Goal: Task Accomplishment & Management: Manage account settings

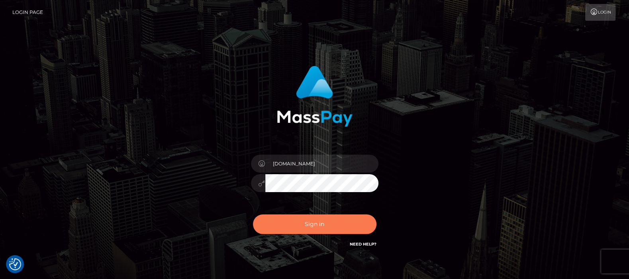
click at [312, 221] on button "Sign in" at bounding box center [314, 224] width 123 height 20
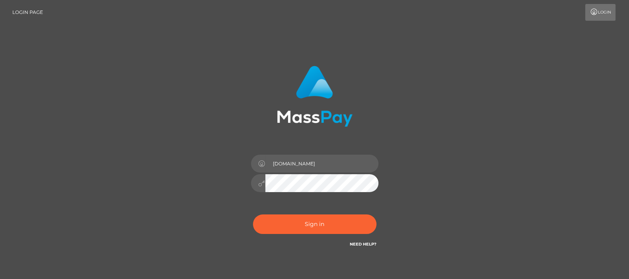
click at [259, 184] on div at bounding box center [314, 182] width 127 height 16
click at [245, 181] on div "df.es" at bounding box center [314, 178] width 139 height 61
click at [314, 220] on button "Sign in" at bounding box center [314, 224] width 123 height 20
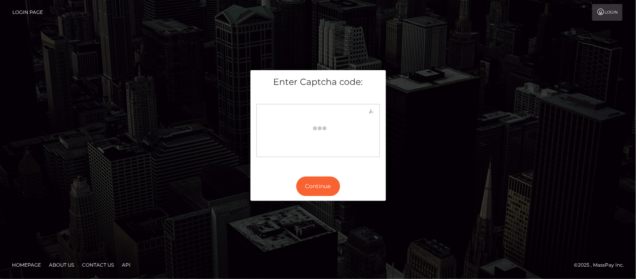
click at [323, 139] on body at bounding box center [318, 128] width 116 height 43
click at [316, 185] on button "Continue" at bounding box center [318, 186] width 44 height 20
click at [322, 185] on button "Continue" at bounding box center [318, 186] width 44 height 20
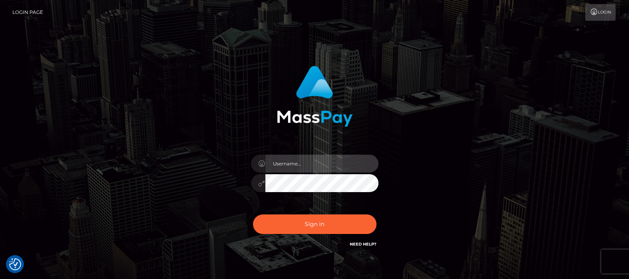
click at [304, 164] on input "text" at bounding box center [321, 163] width 113 height 18
type input "df.es"
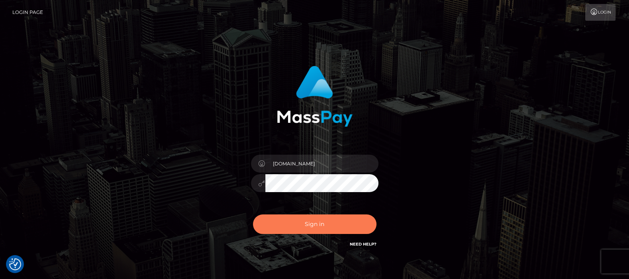
click at [307, 223] on button "Sign in" at bounding box center [314, 224] width 123 height 20
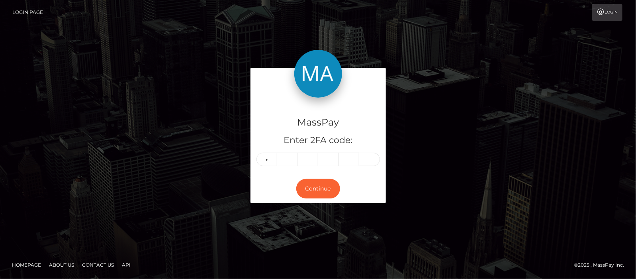
type input "7"
type input "9"
type input "1"
type input "9"
type input "6"
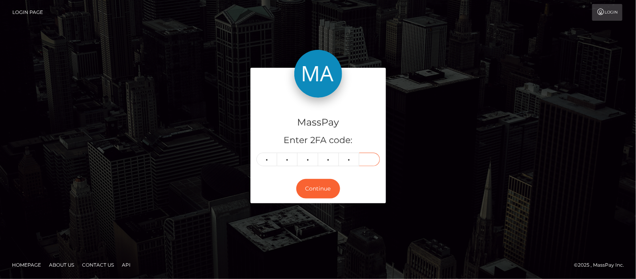
type input "2"
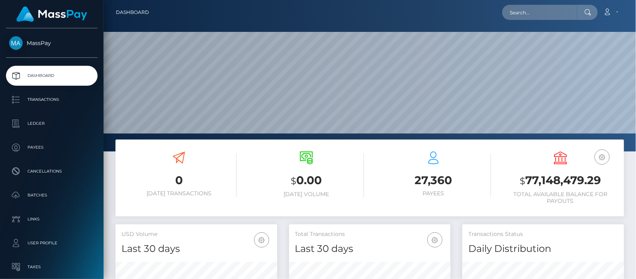
scroll to position [141, 162]
click at [536, 12] on input "text" at bounding box center [539, 12] width 75 height 15
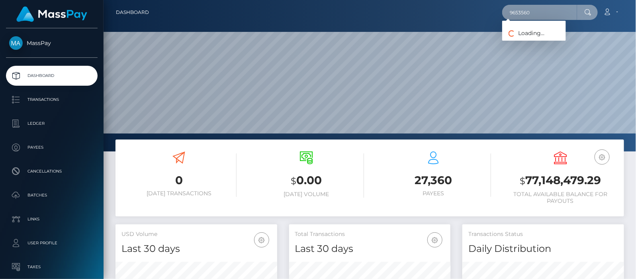
type input "9653560"
